Goal: Task Accomplishment & Management: Manage account settings

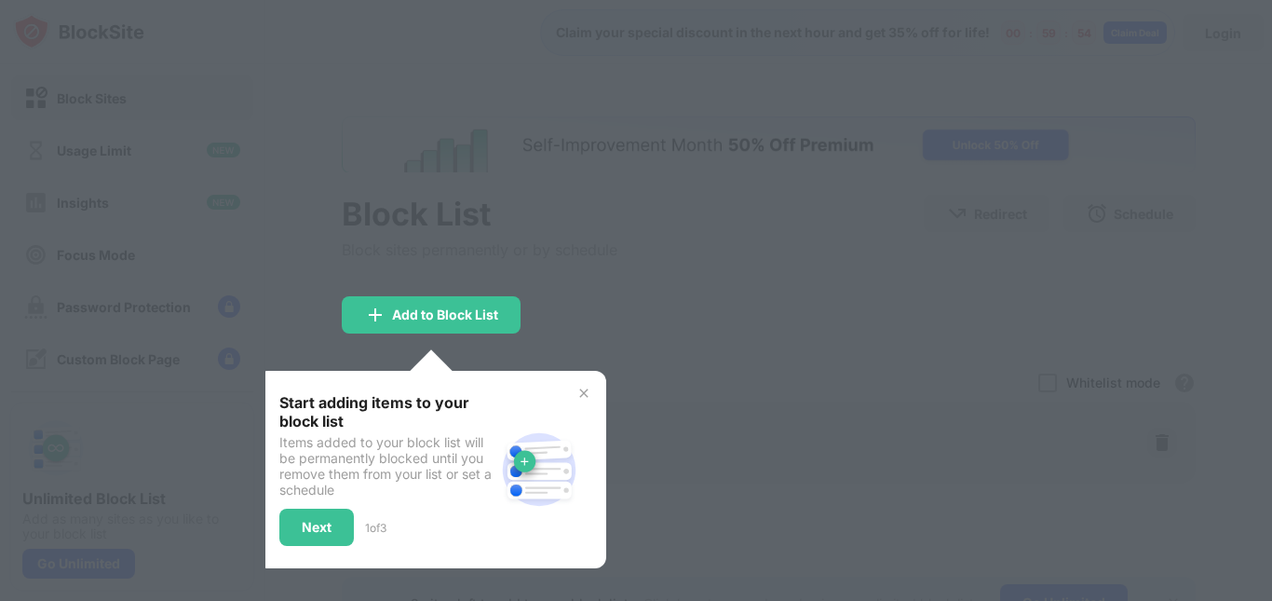
click at [588, 392] on img at bounding box center [583, 393] width 15 height 15
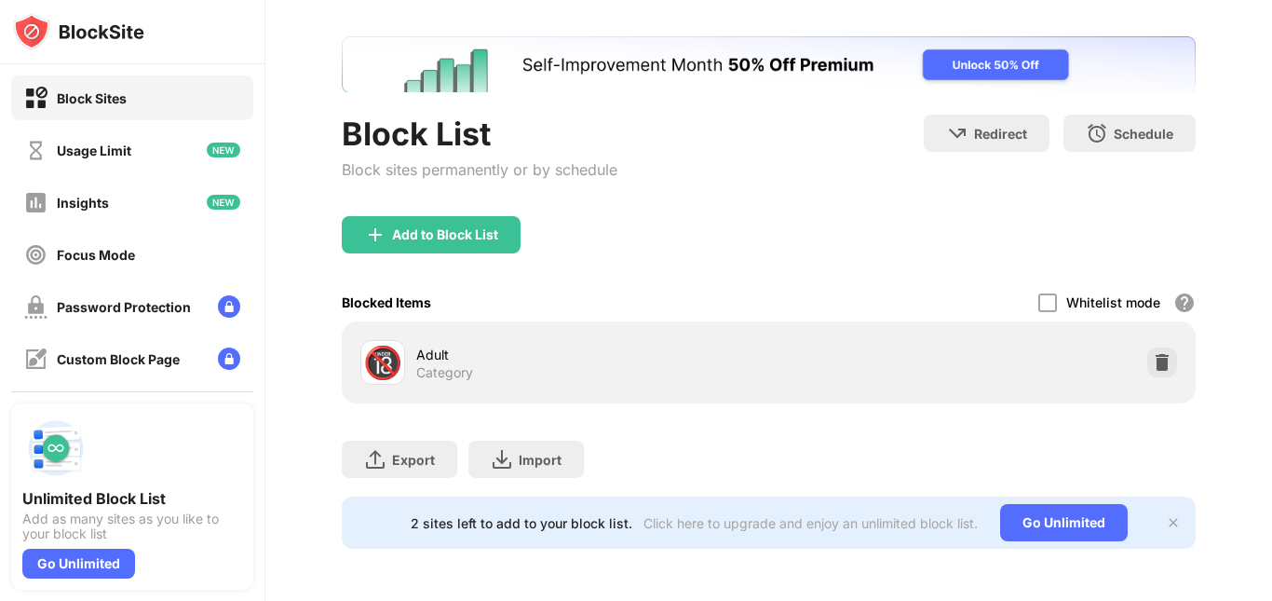
scroll to position [94, 0]
click at [1042, 293] on div at bounding box center [1047, 302] width 19 height 19
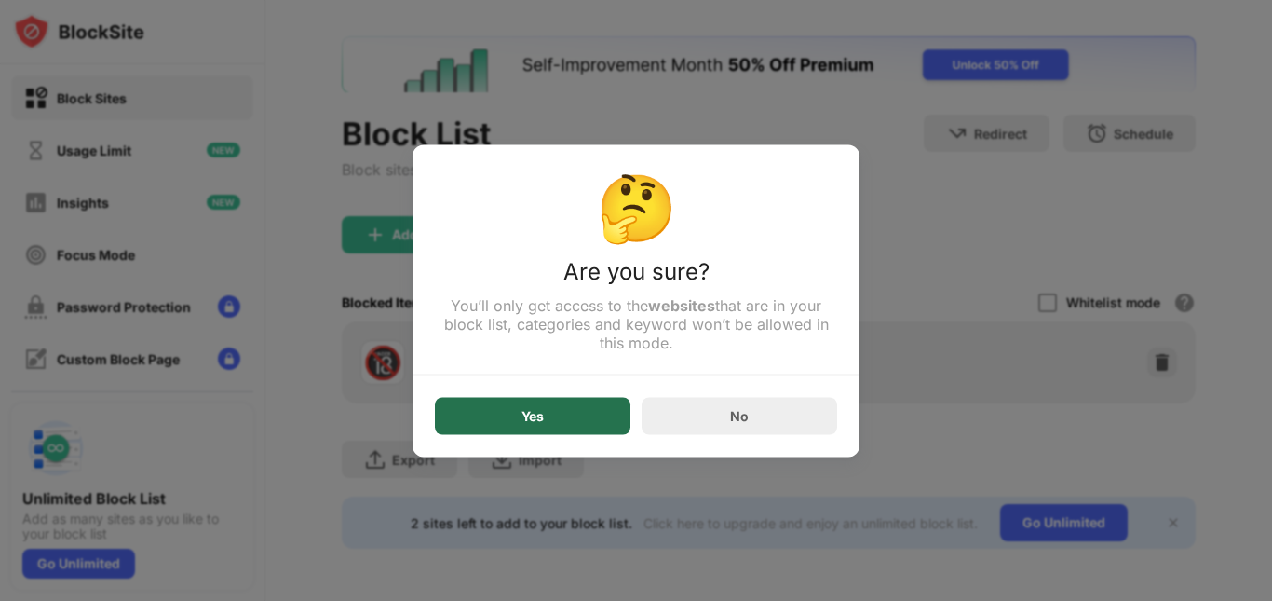
click at [550, 433] on div "Yes" at bounding box center [533, 415] width 196 height 37
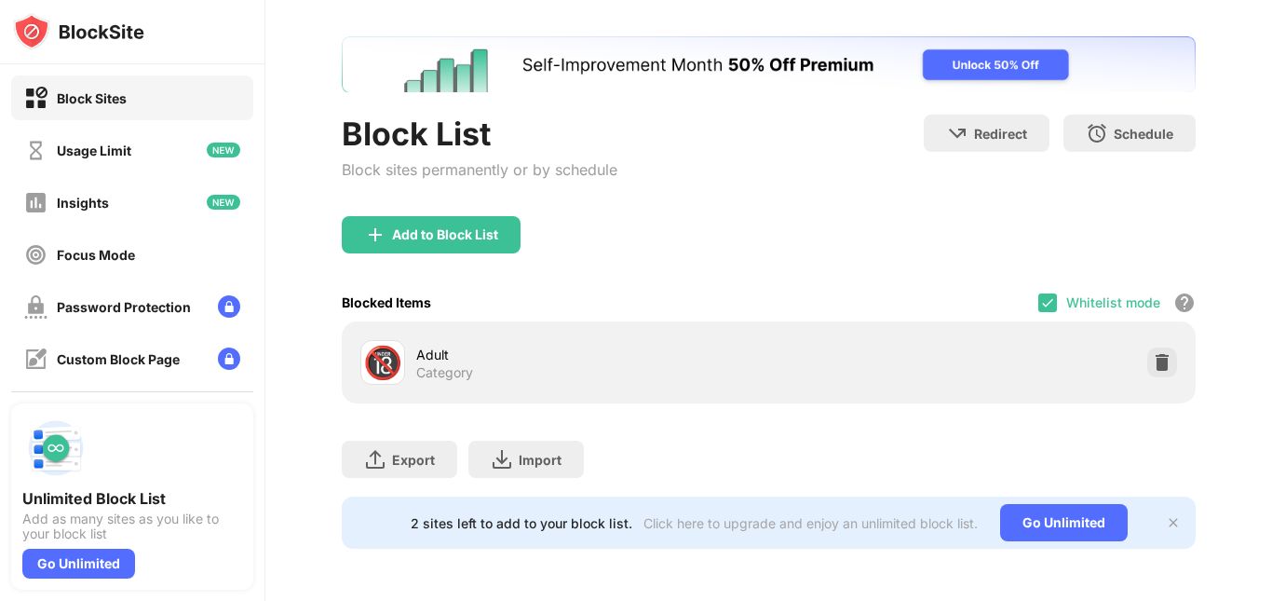
click at [688, 380] on div "🔞 Adult Category" at bounding box center [769, 362] width 854 height 82
click at [1161, 357] on div at bounding box center [1162, 362] width 30 height 30
